Goal: Task Accomplishment & Management: Use online tool/utility

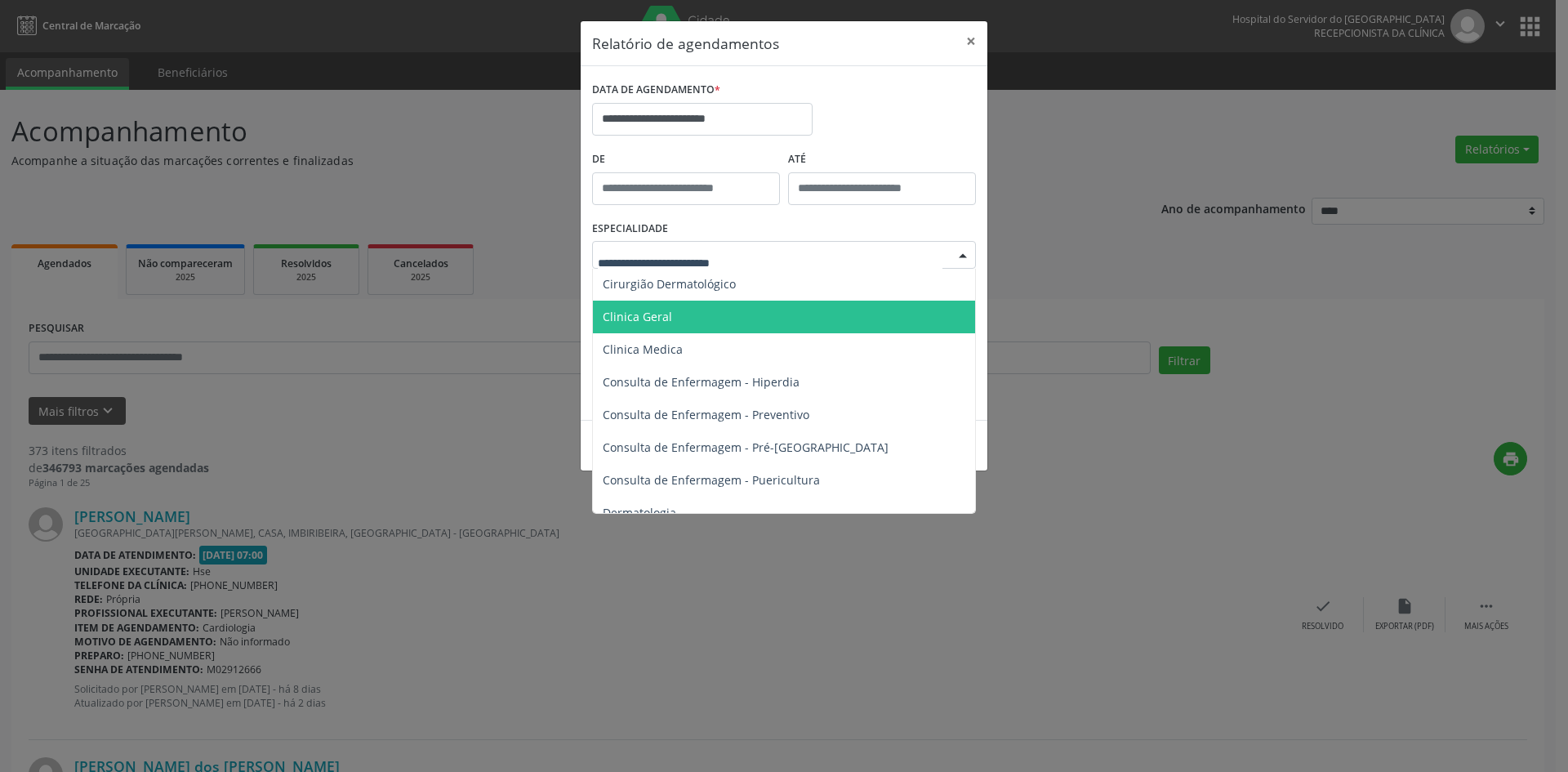
scroll to position [475, 0]
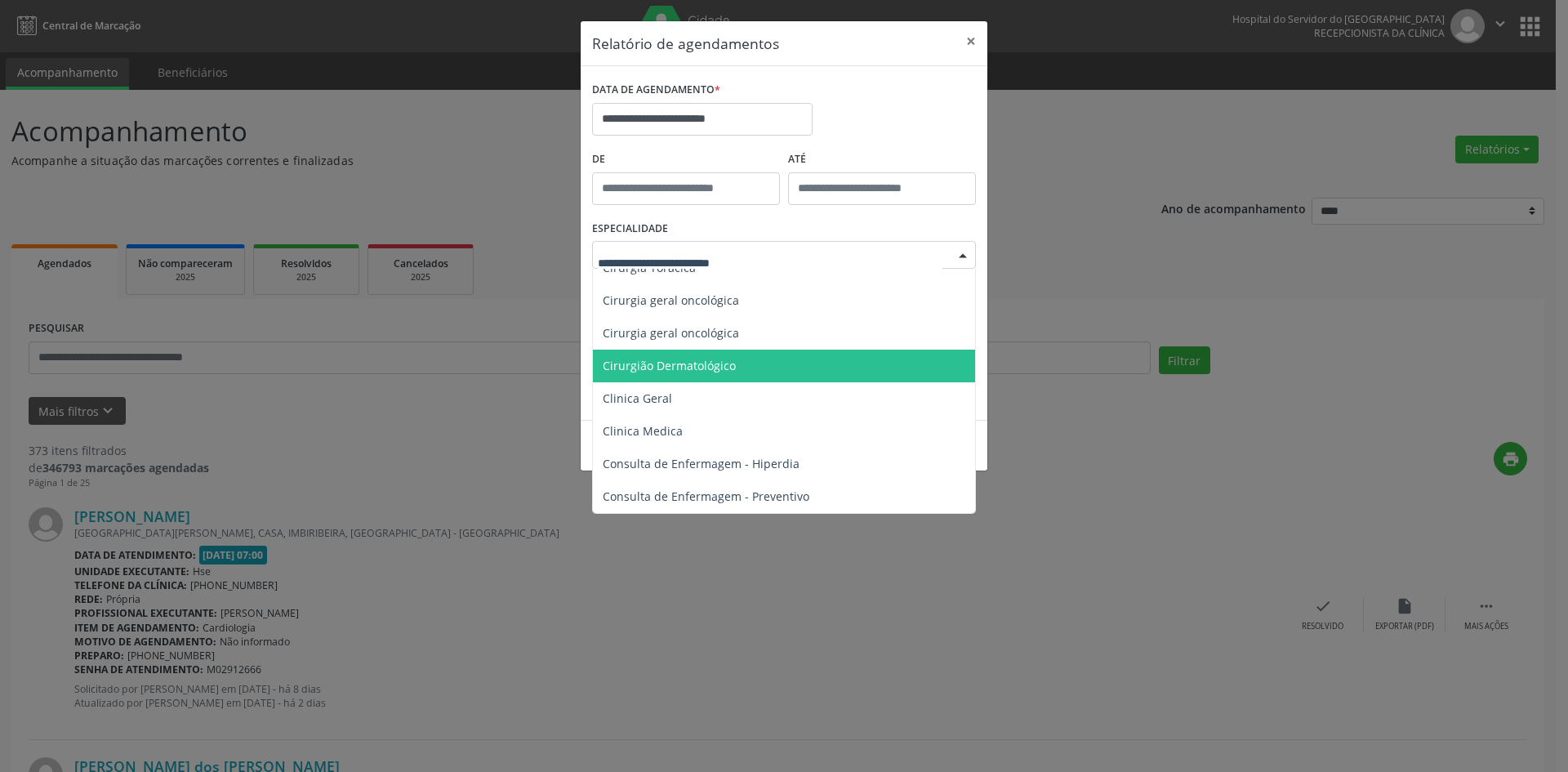
click at [739, 361] on span "Cirurgião Dermatológico" at bounding box center [785, 366] width 384 height 33
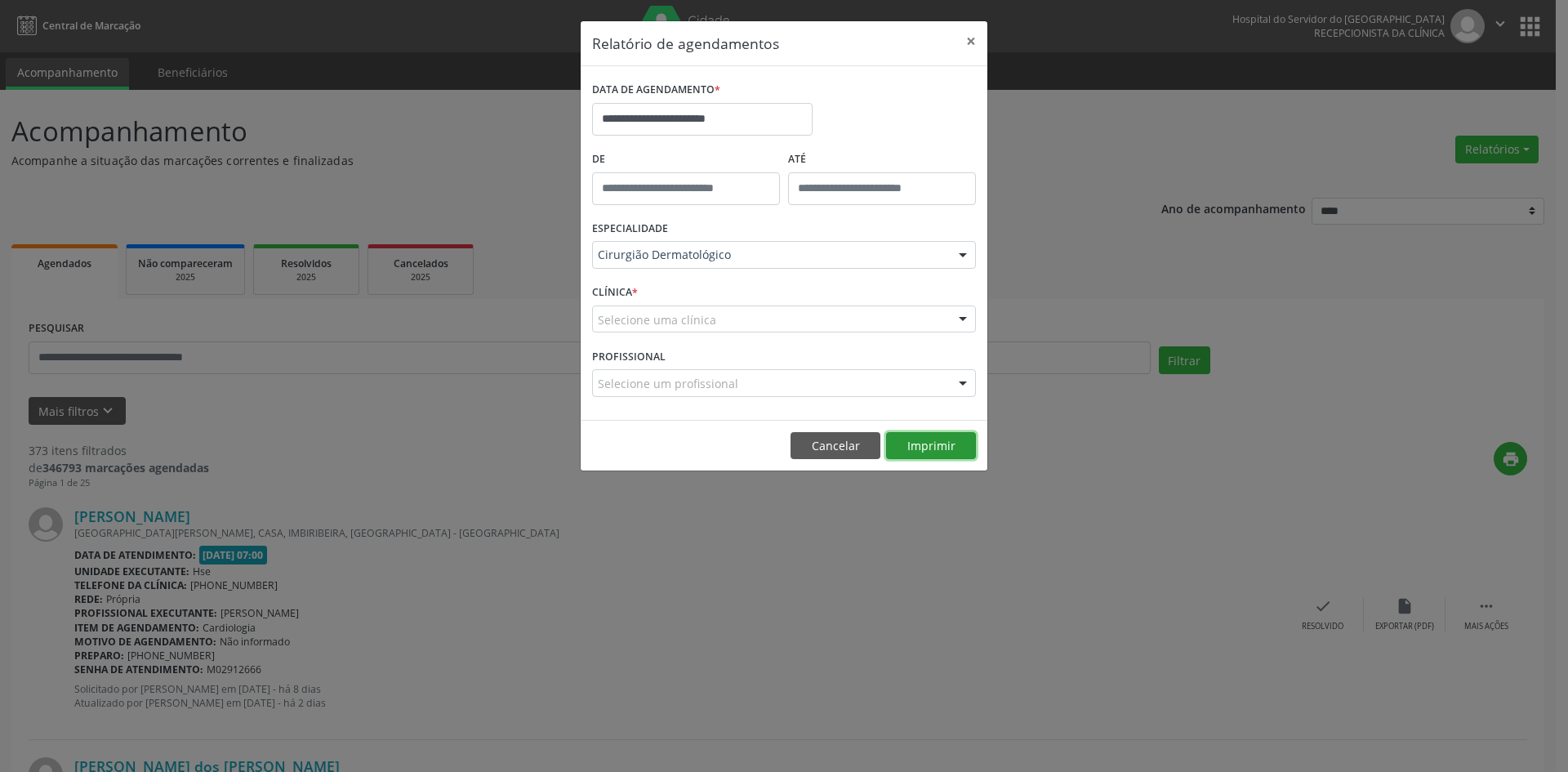
click at [922, 445] on button "Imprimir" at bounding box center [931, 445] width 90 height 28
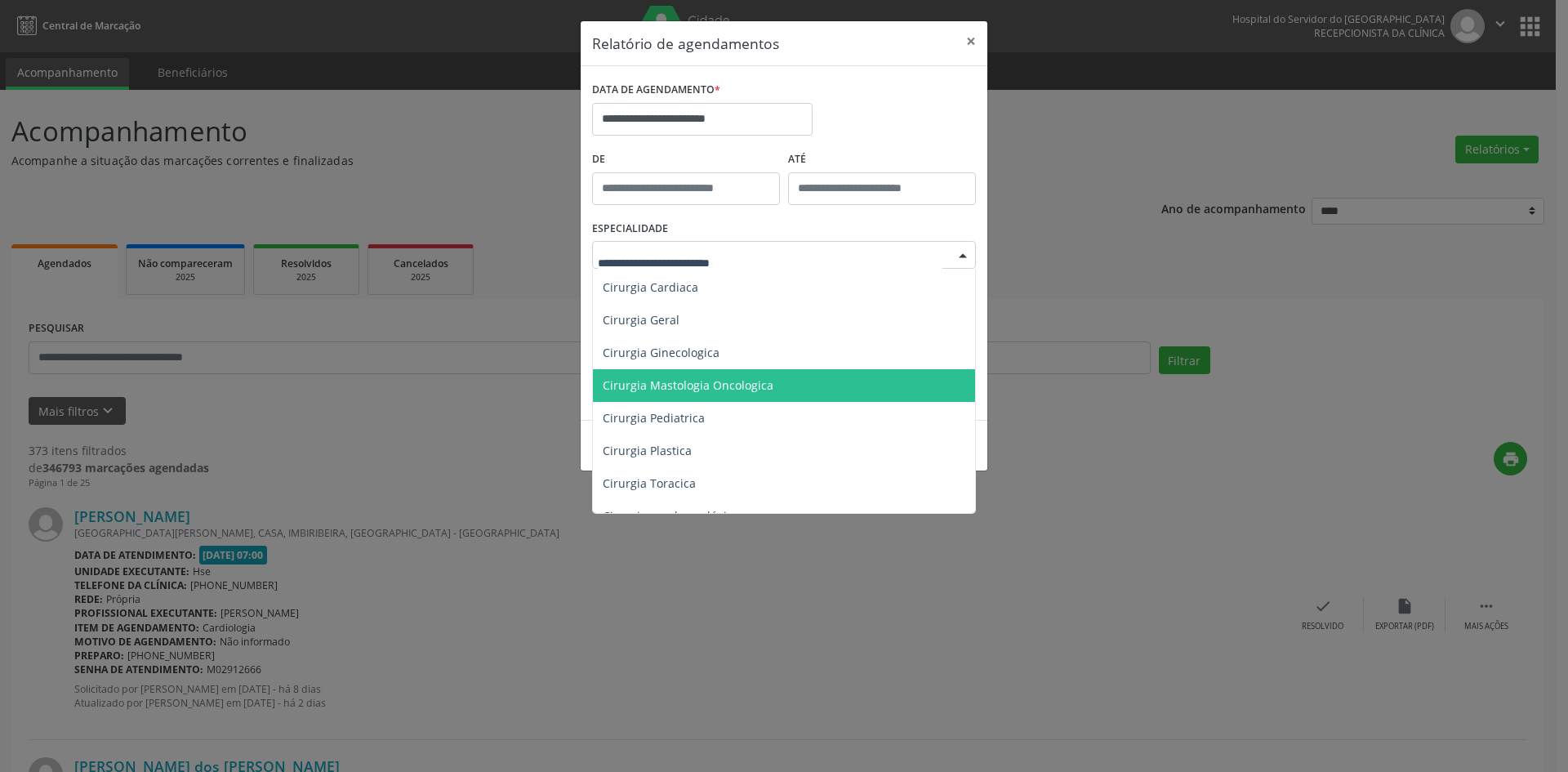
scroll to position [229, 0]
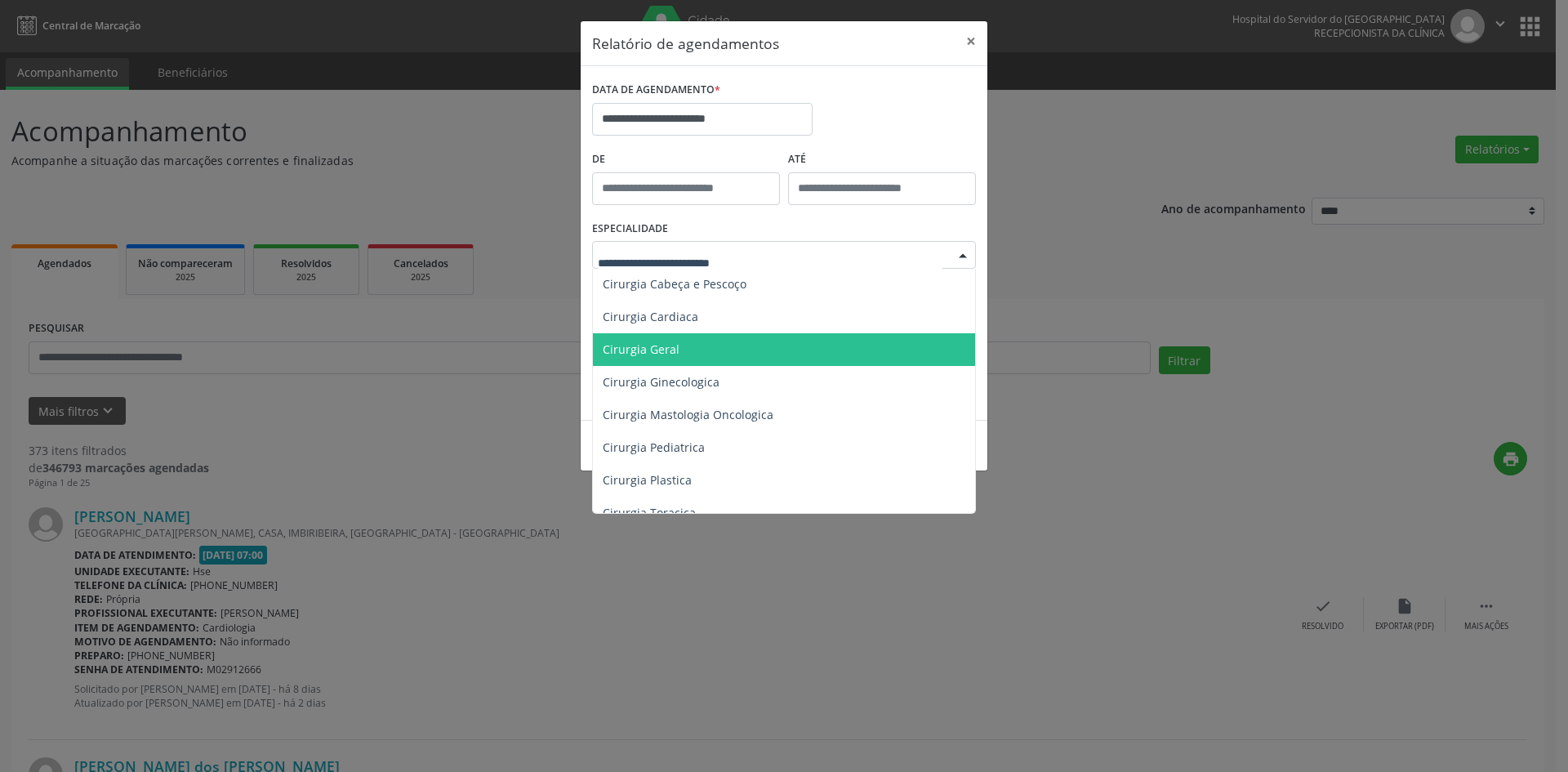
click at [779, 343] on span "Cirurgia Geral" at bounding box center [785, 350] width 384 height 33
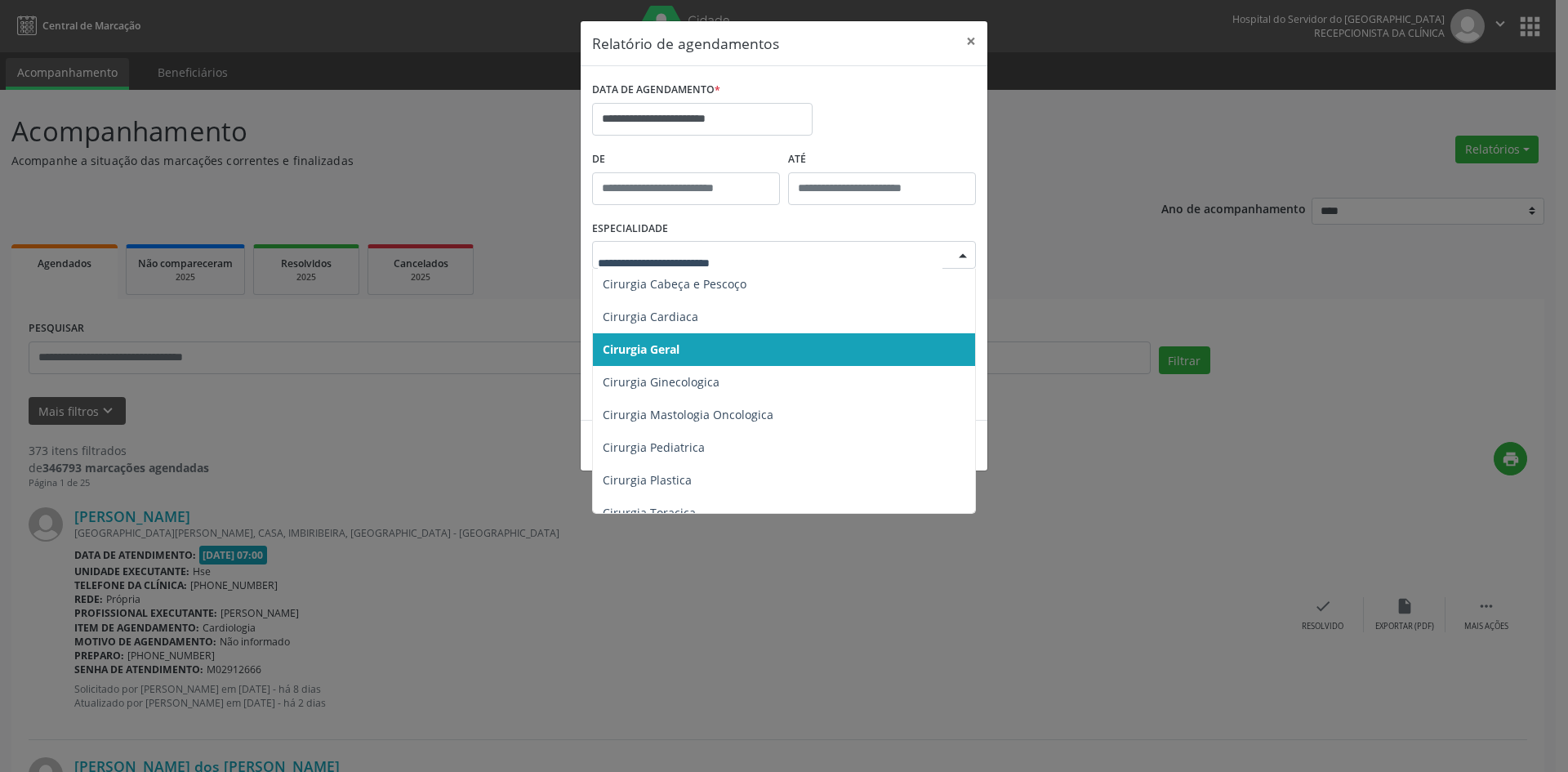
scroll to position [0, 0]
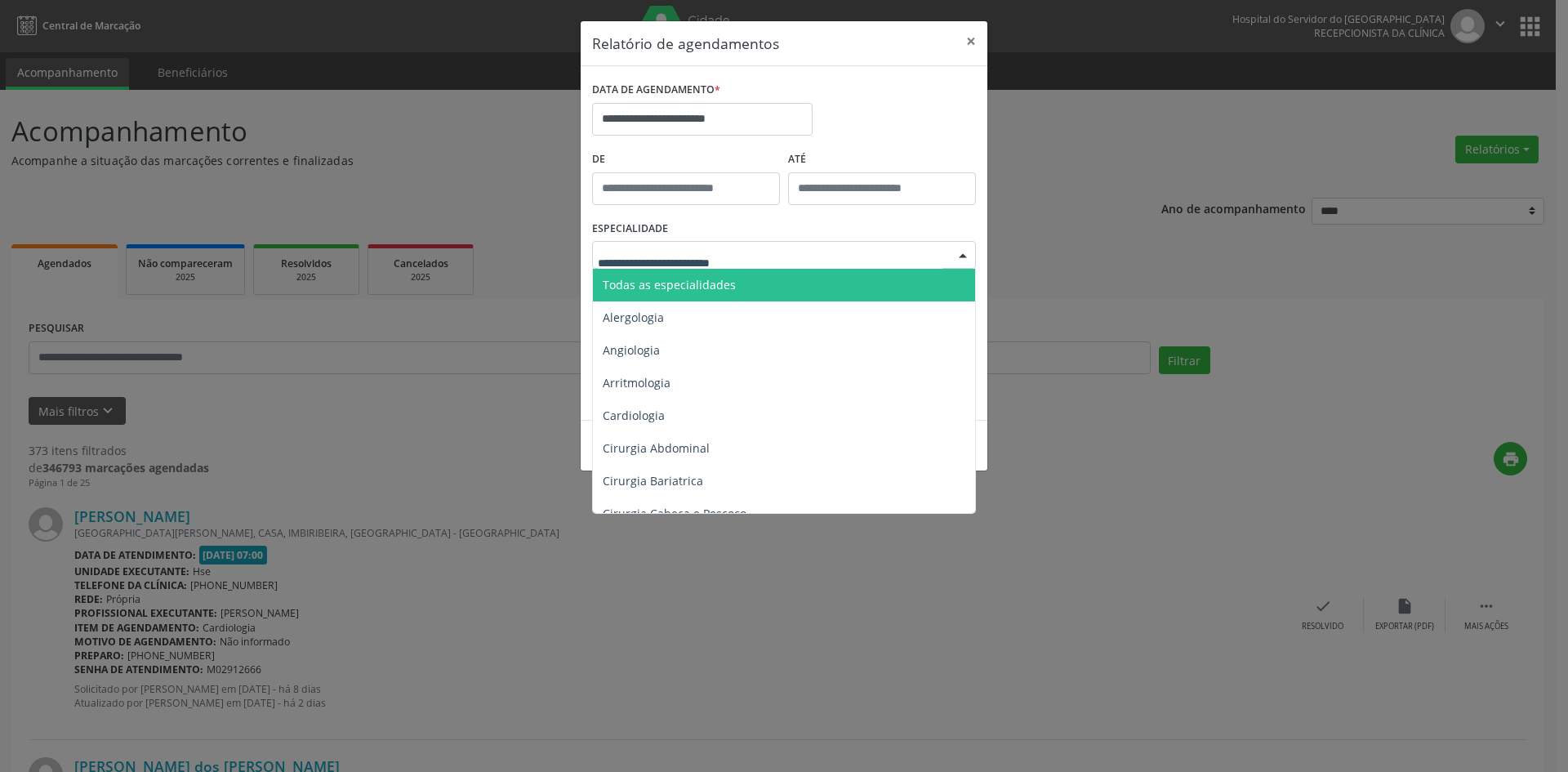
click at [803, 281] on span "Todas as especialidades" at bounding box center [785, 285] width 384 height 33
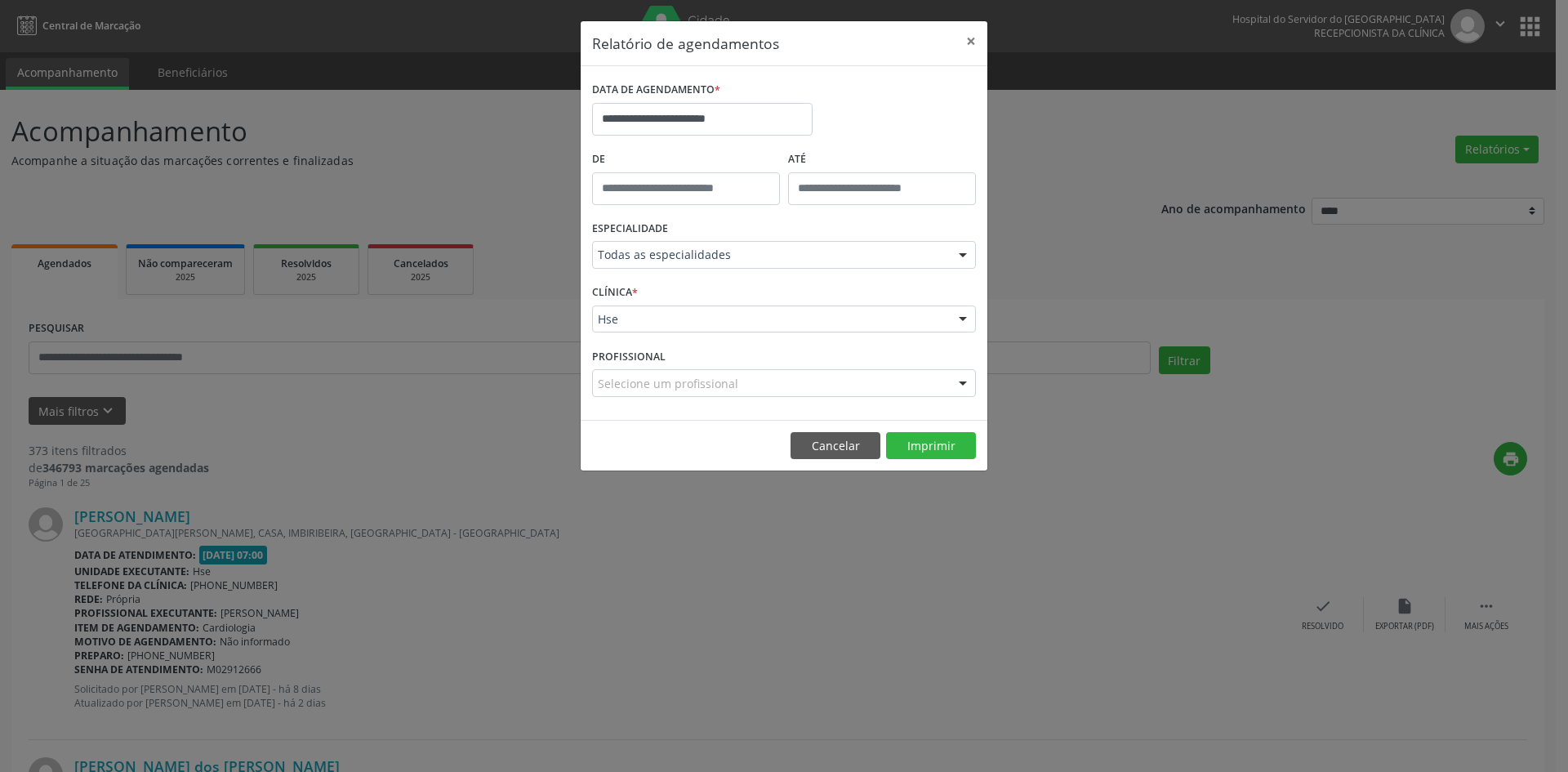
click at [893, 387] on div "Selecione um profissional" at bounding box center [784, 383] width 384 height 28
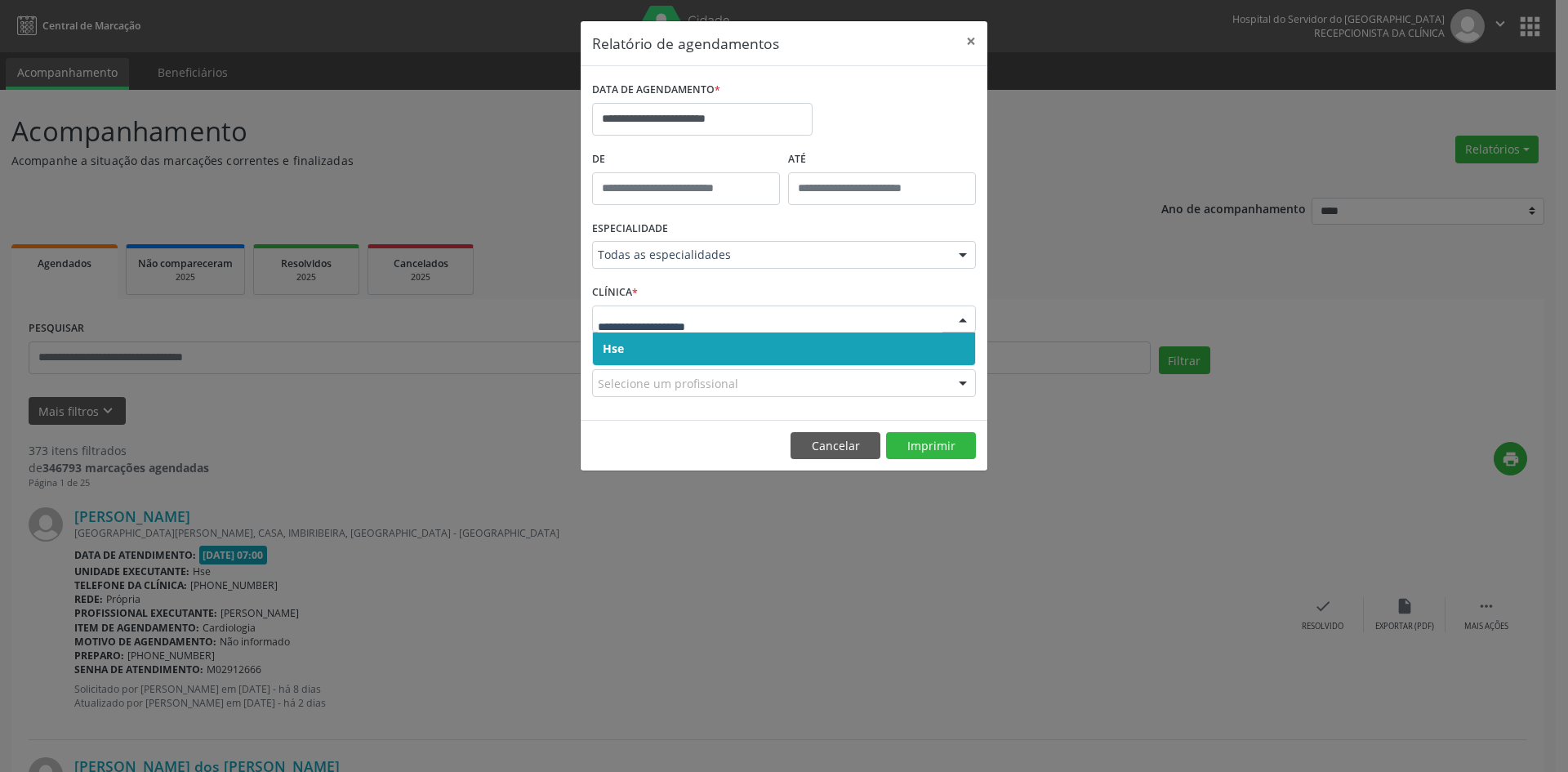
click at [883, 344] on span "Hse" at bounding box center [784, 349] width 383 height 33
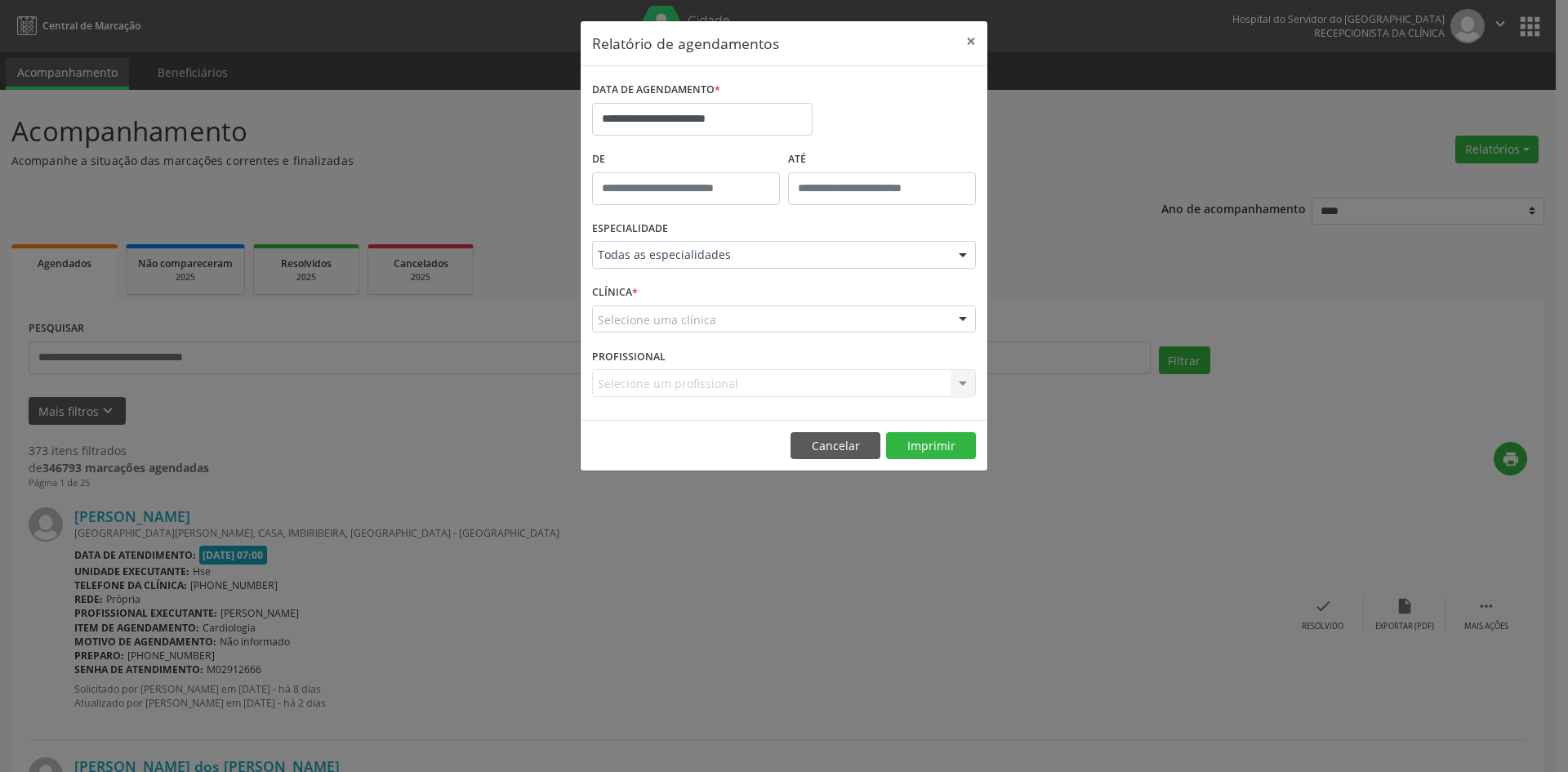
click at [884, 320] on div "Selecione uma clínica" at bounding box center [784, 320] width 384 height 28
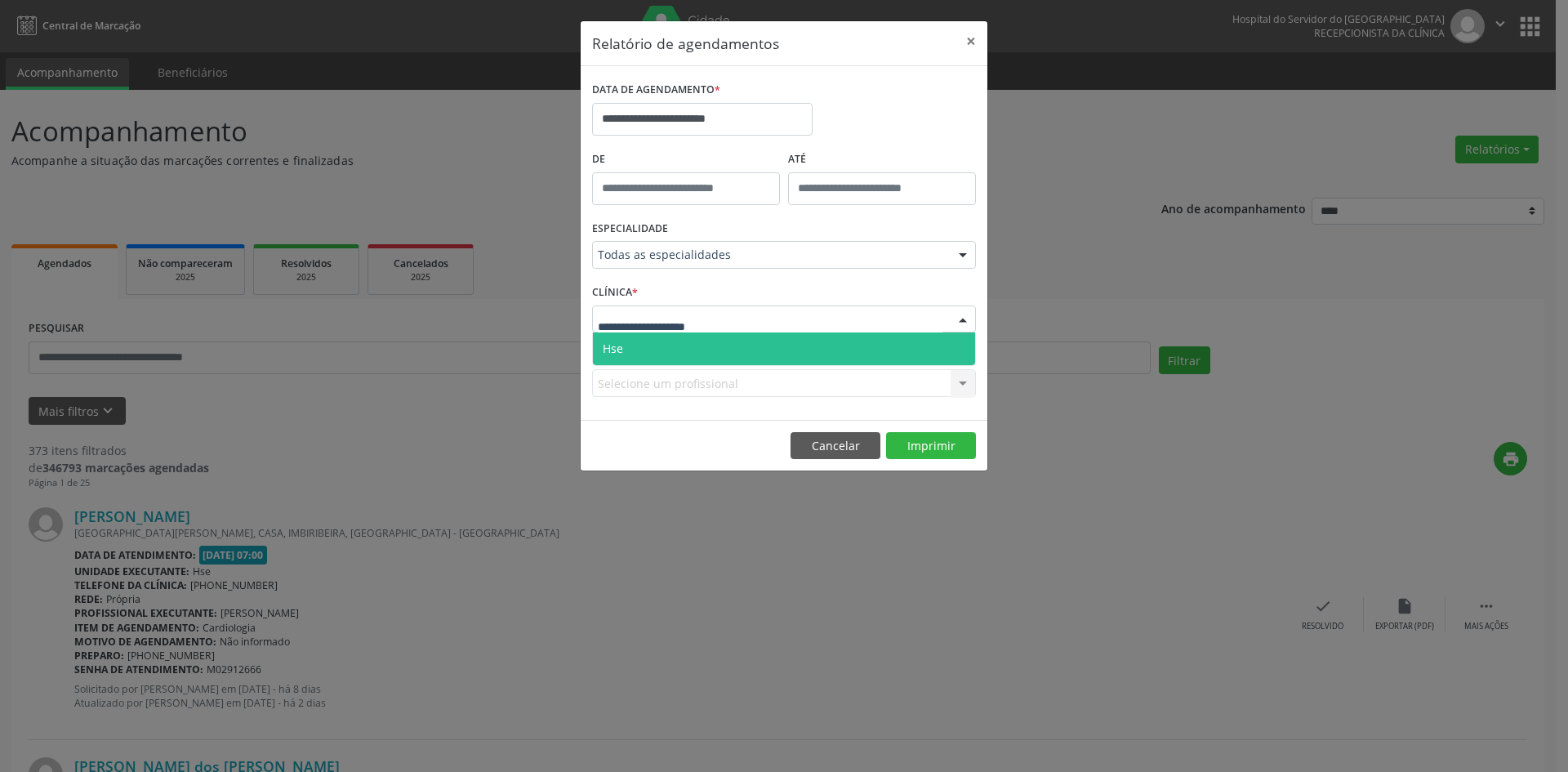
click at [884, 347] on span "Hse" at bounding box center [784, 349] width 383 height 33
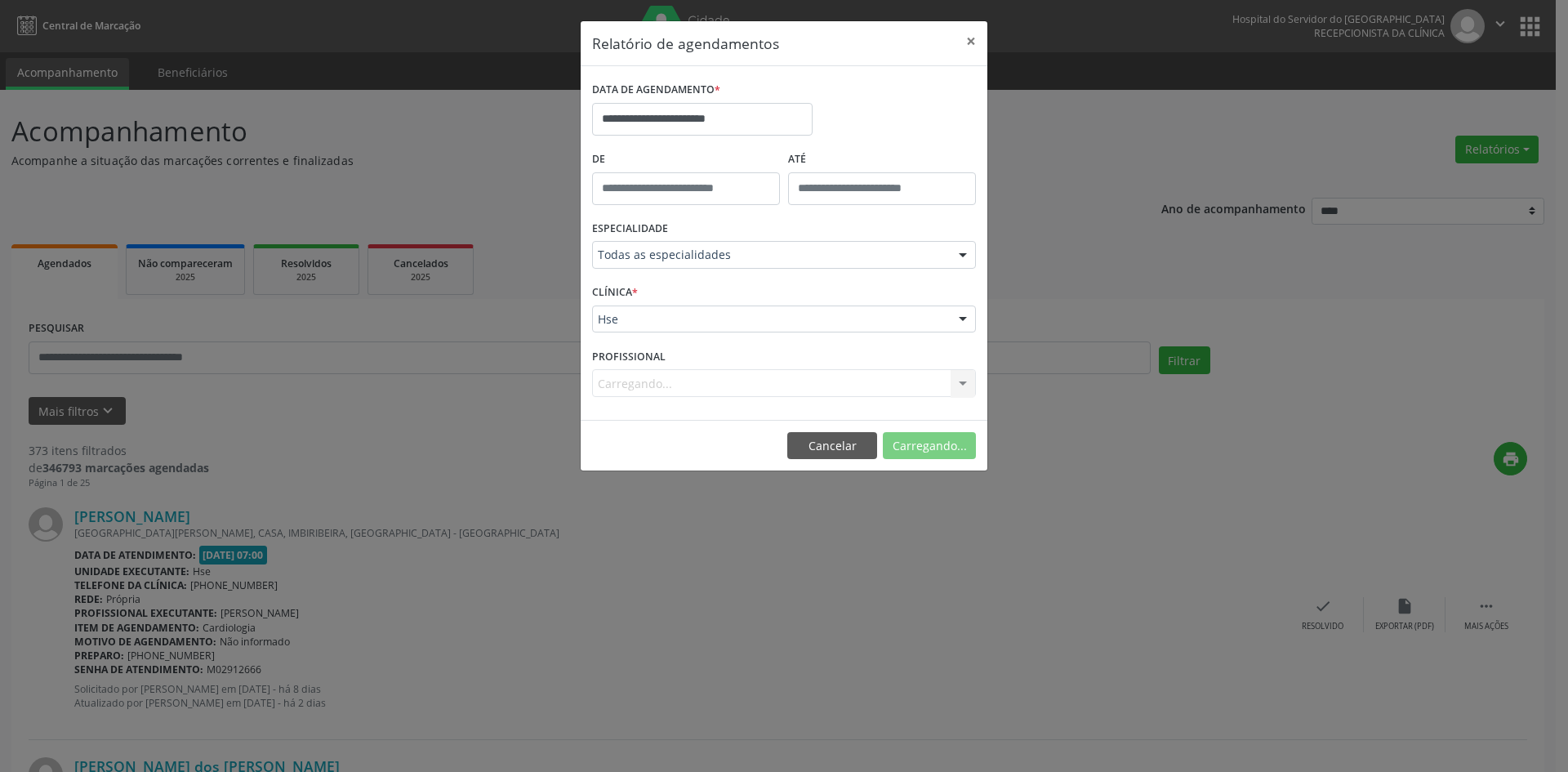
click at [879, 386] on div "Carregando... Nenhum resultado encontrado para: " " Não há nenhuma opção para s…" at bounding box center [784, 383] width 384 height 28
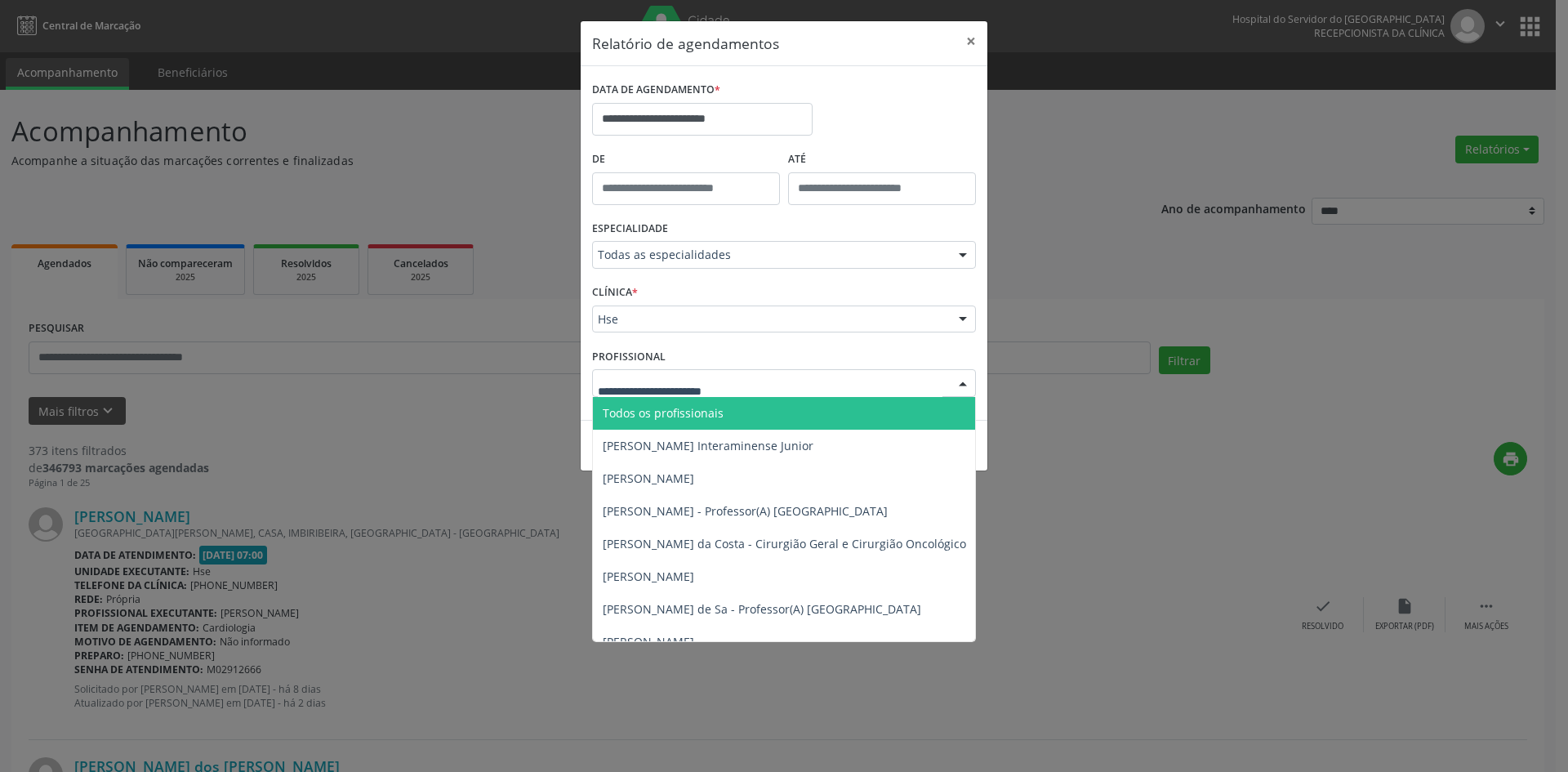
click at [913, 378] on div at bounding box center [784, 383] width 384 height 28
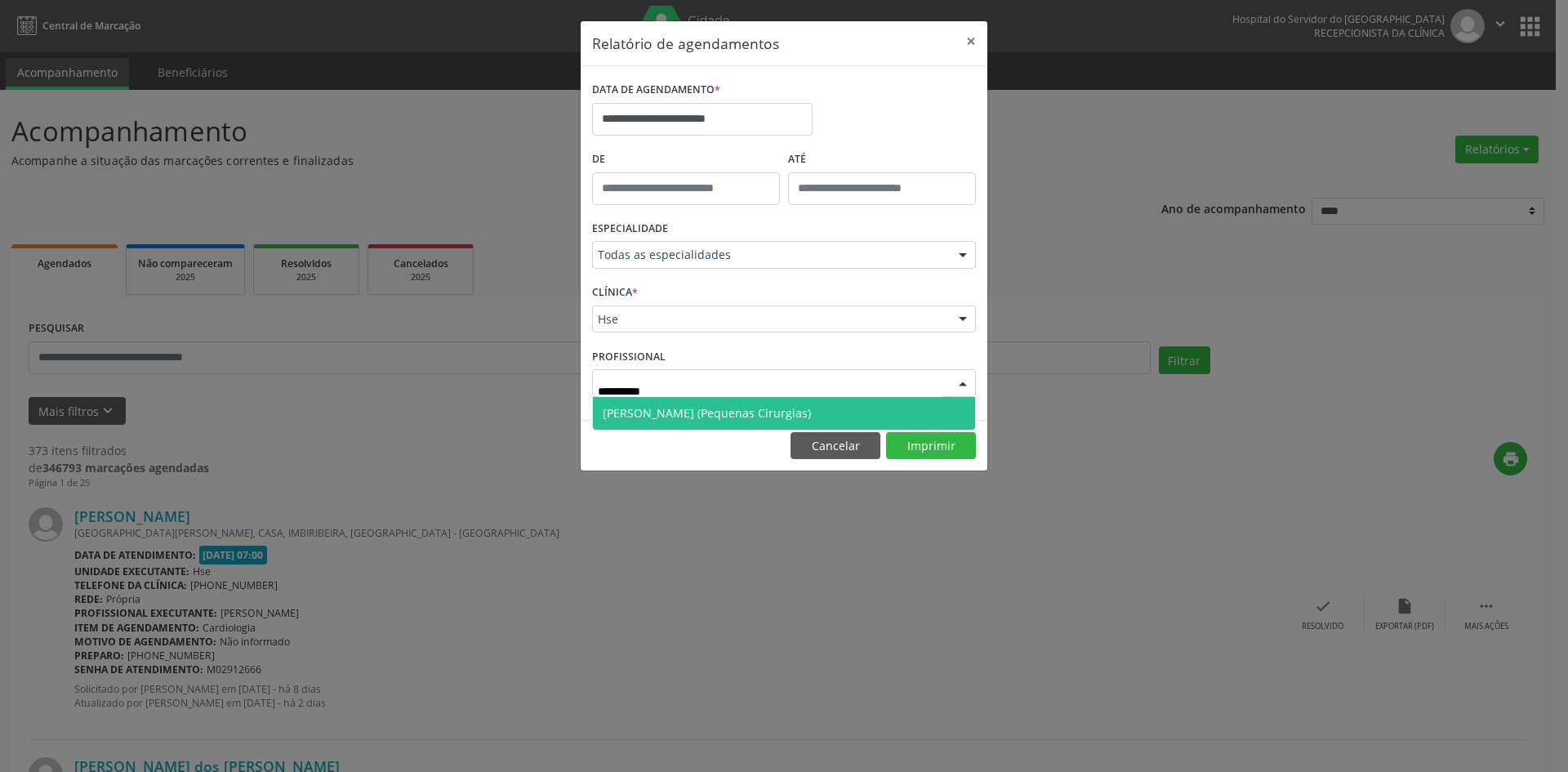
type input "**********"
click at [752, 413] on span "[PERSON_NAME] (Pequenas Cirurgias)" at bounding box center [707, 412] width 209 height 15
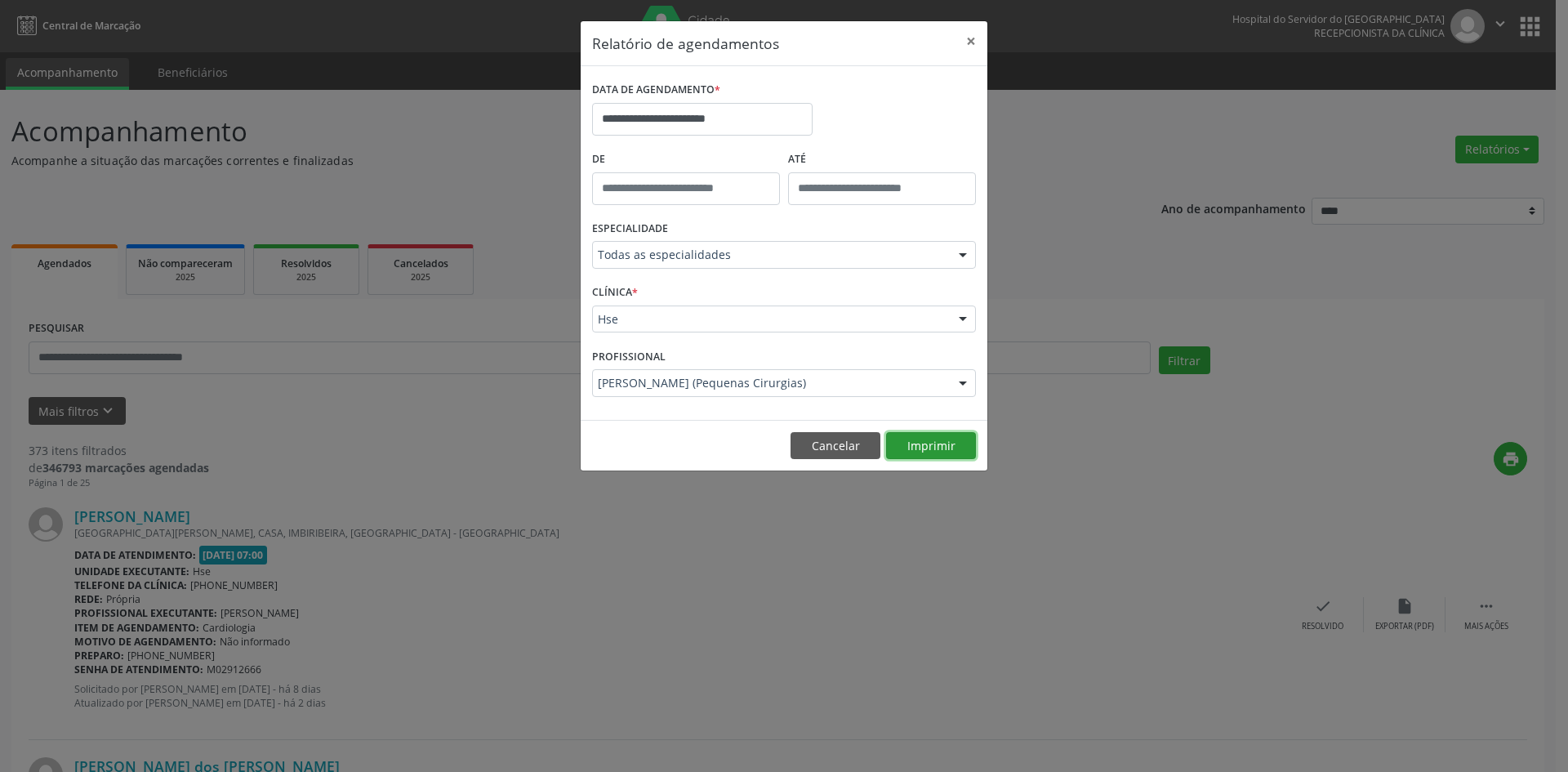
click at [918, 444] on button "Imprimir" at bounding box center [931, 445] width 90 height 28
click at [966, 382] on div at bounding box center [962, 384] width 24 height 28
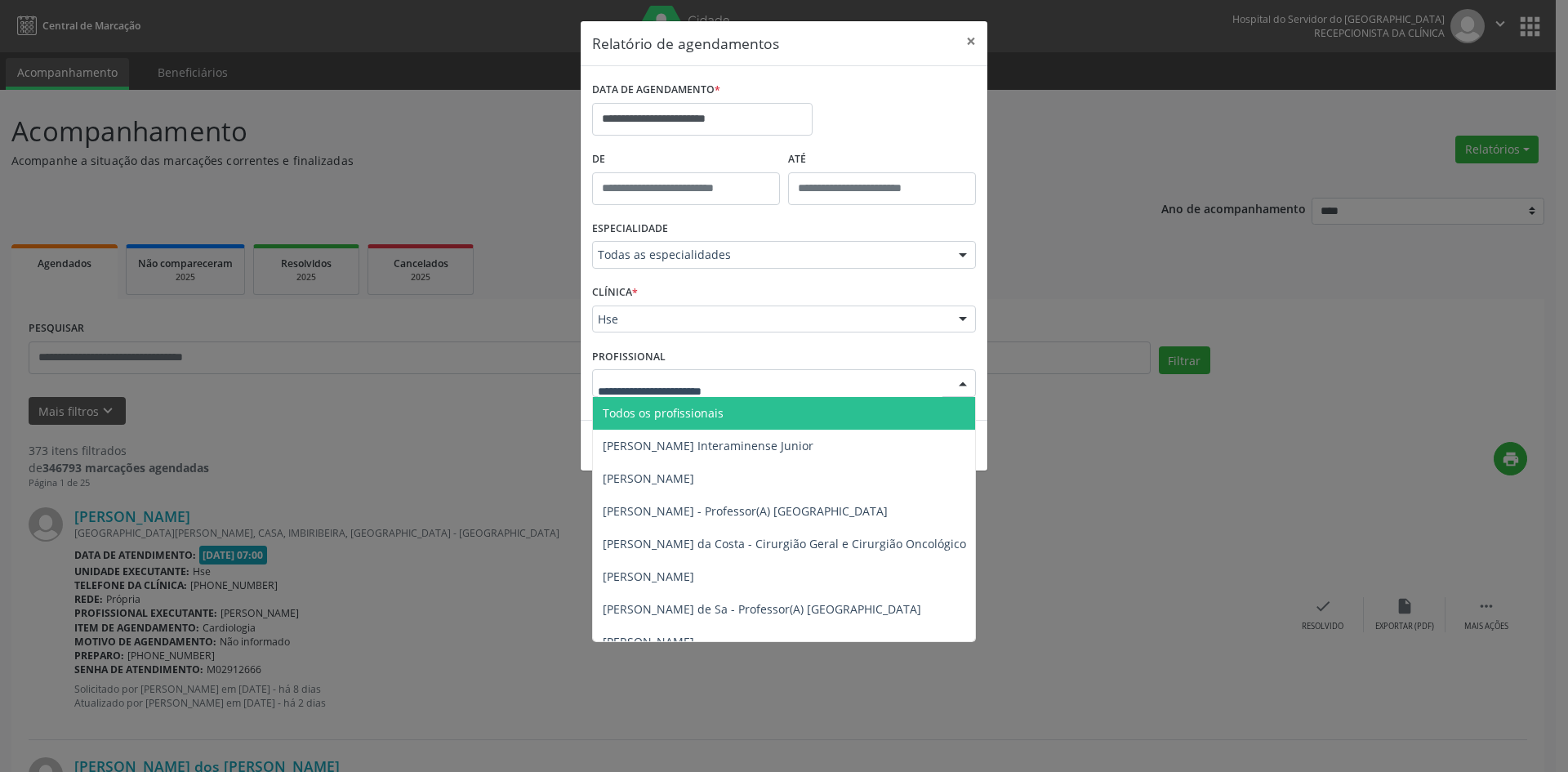
click at [819, 412] on span "Todos os profissionais" at bounding box center [868, 413] width 549 height 33
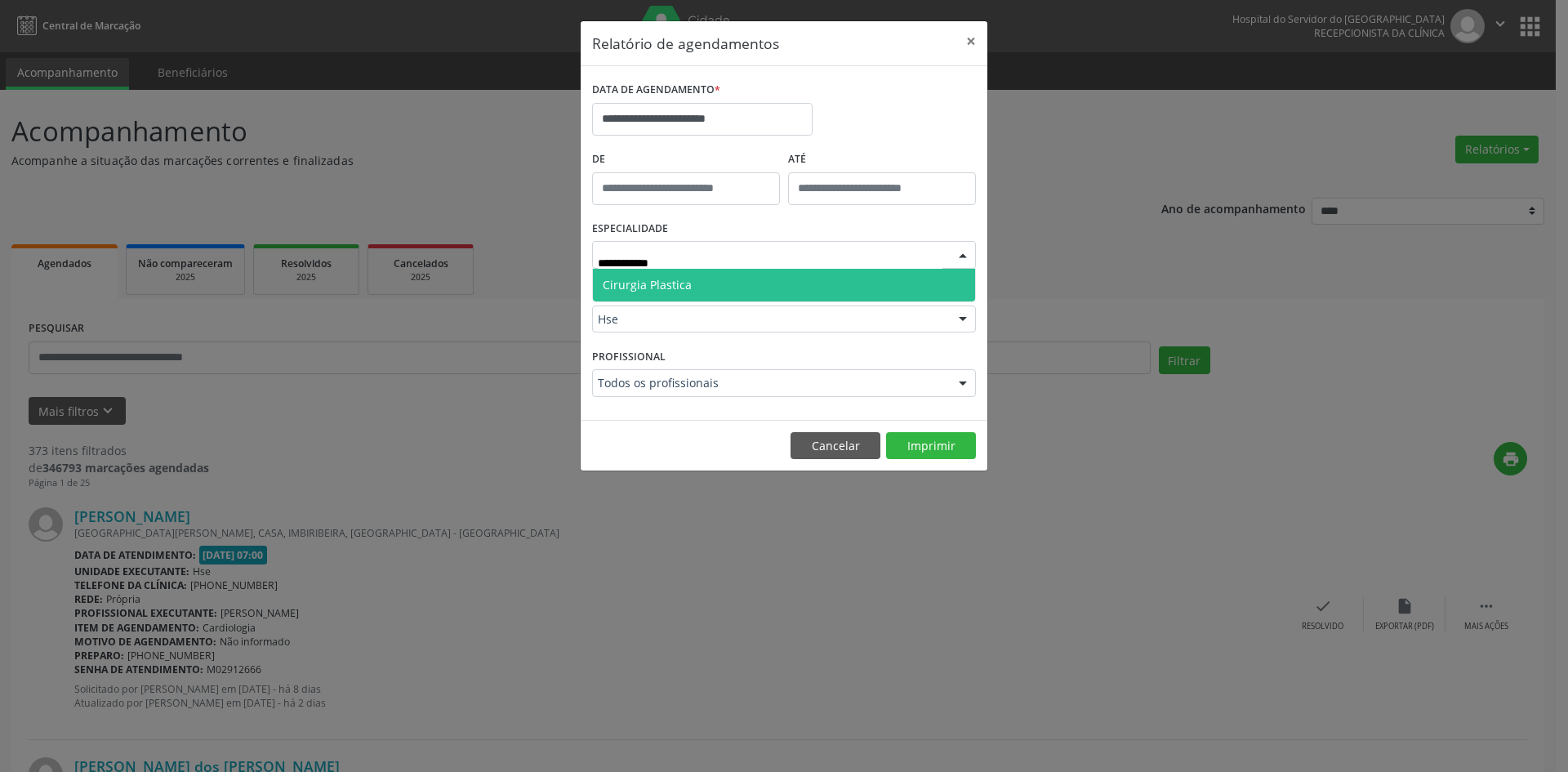
type input "**********"
click at [791, 282] on span "Cirurgia Plastica" at bounding box center [784, 285] width 383 height 33
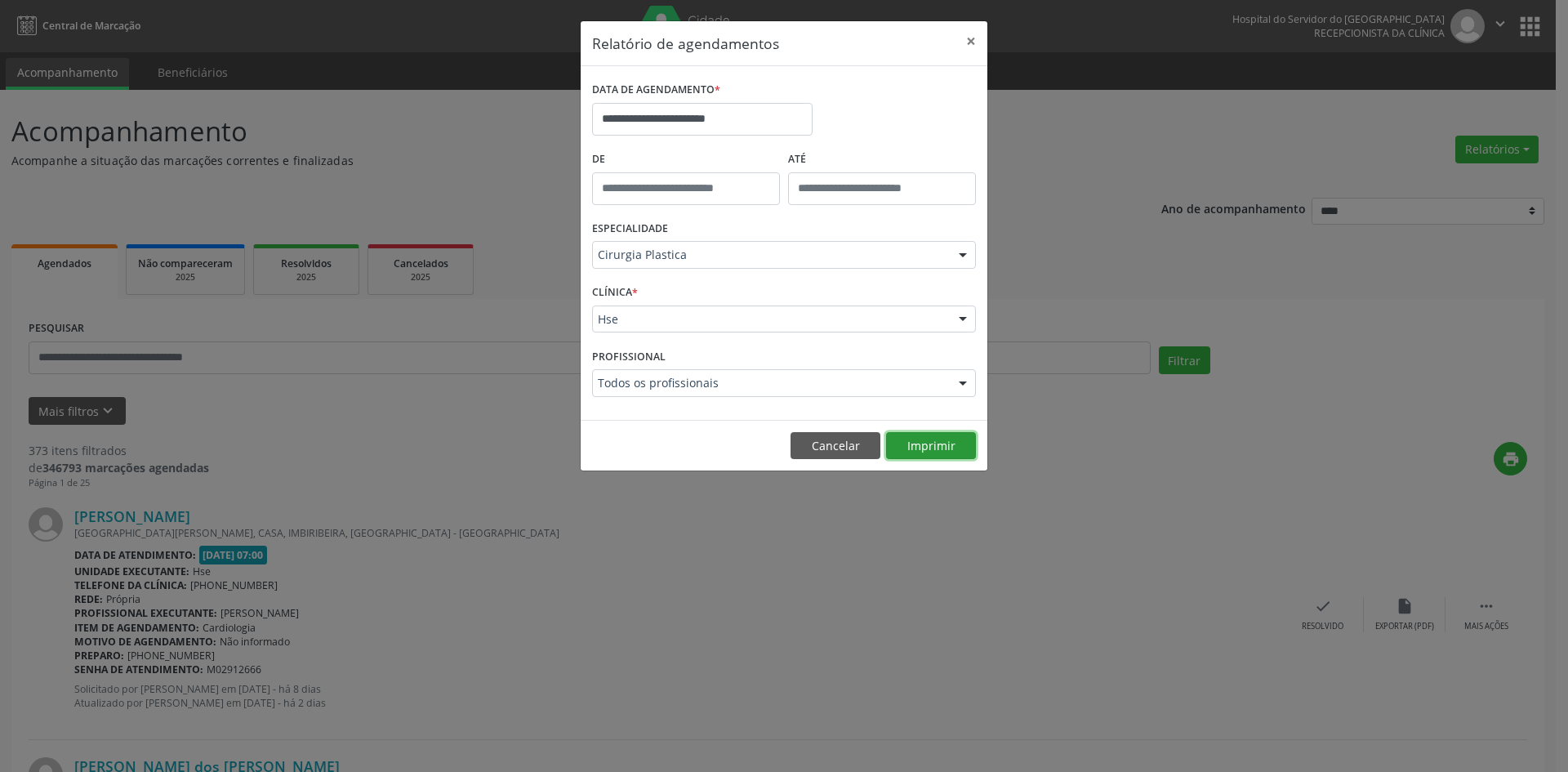
click at [917, 444] on button "Imprimir" at bounding box center [931, 445] width 90 height 28
